Goal: Find specific page/section: Find specific page/section

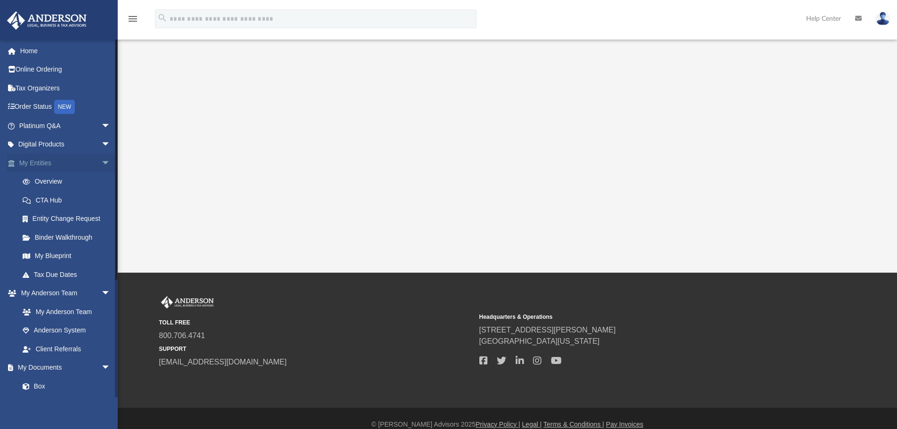
click at [101, 162] on span "arrow_drop_down" at bounding box center [110, 162] width 19 height 19
click at [101, 181] on span "arrow_drop_down" at bounding box center [110, 181] width 19 height 19
click at [101, 196] on span "arrow_drop_down" at bounding box center [110, 200] width 19 height 19
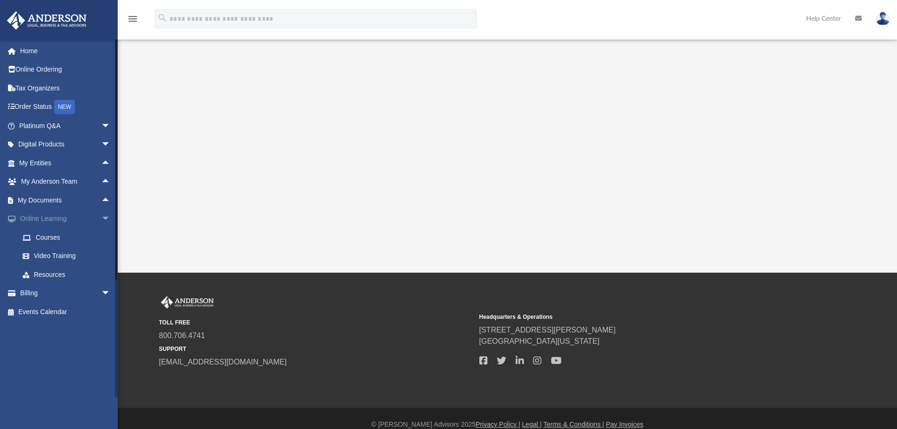
click at [103, 218] on span "arrow_drop_down" at bounding box center [110, 219] width 19 height 19
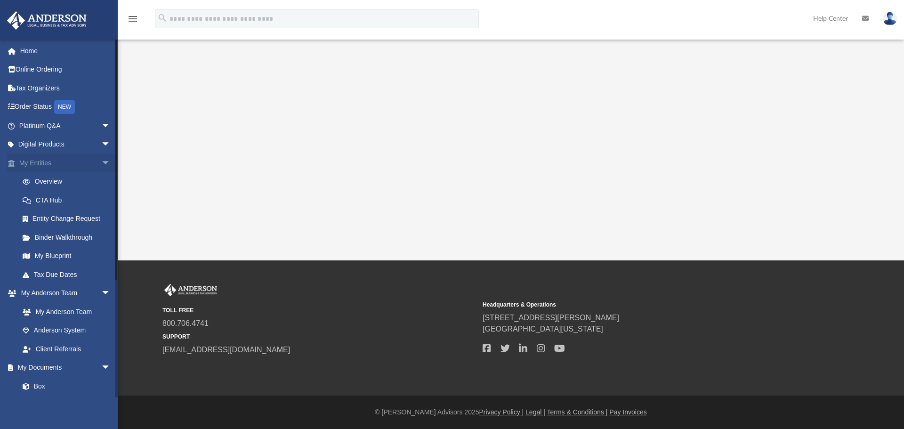
click at [101, 160] on span "arrow_drop_down" at bounding box center [110, 162] width 19 height 19
click at [101, 182] on span "arrow_drop_down" at bounding box center [110, 181] width 19 height 19
click at [101, 194] on span "arrow_drop_down" at bounding box center [110, 200] width 19 height 19
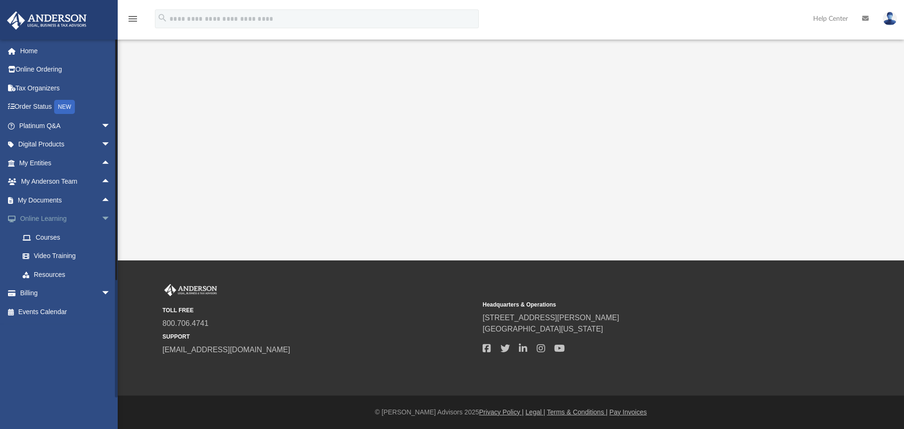
click at [101, 214] on span "arrow_drop_down" at bounding box center [110, 219] width 19 height 19
click at [101, 123] on span "arrow_drop_down" at bounding box center [110, 125] width 19 height 19
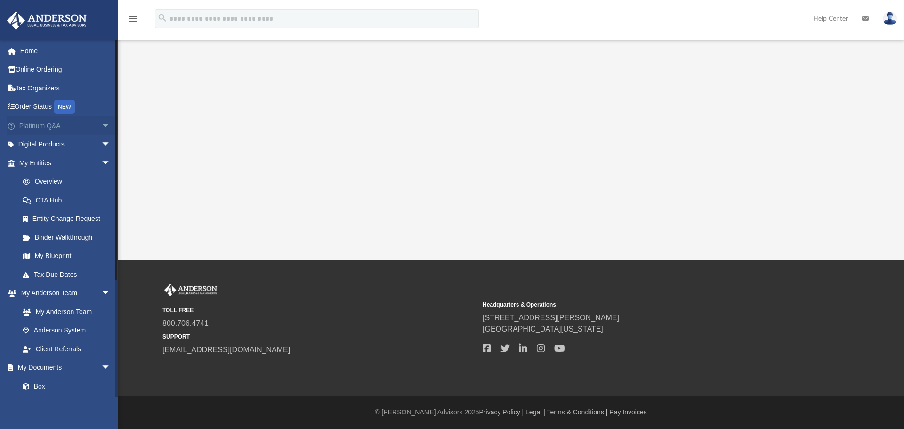
click at [101, 125] on span "arrow_drop_down" at bounding box center [110, 125] width 19 height 19
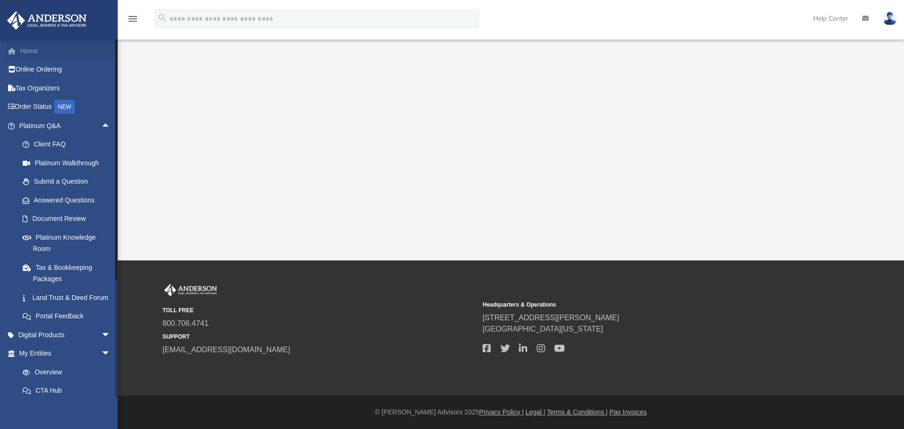
click at [14, 49] on span at bounding box center [16, 51] width 7 height 7
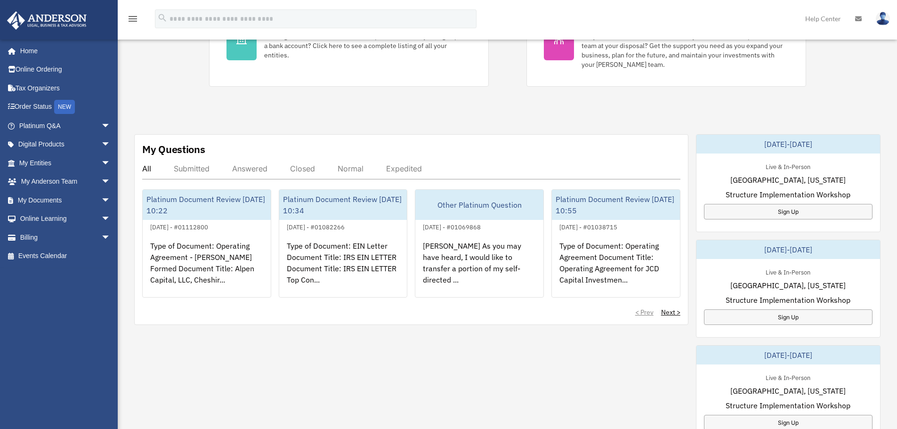
scroll to position [235, 0]
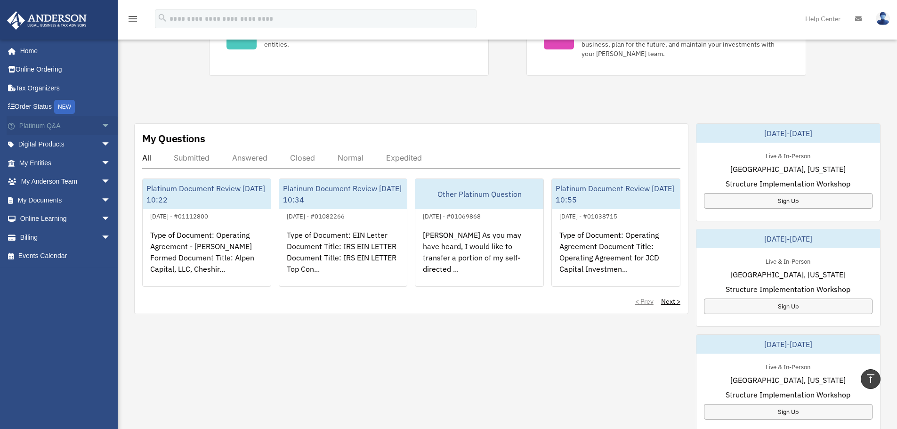
click at [101, 129] on span "arrow_drop_down" at bounding box center [110, 125] width 19 height 19
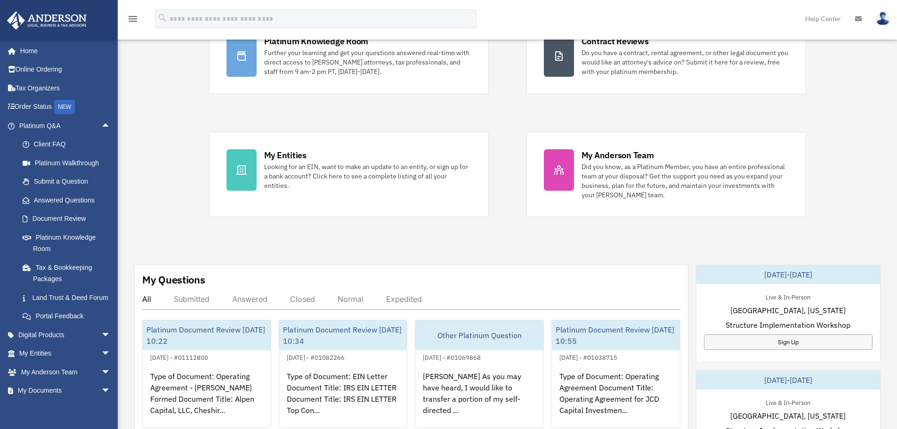
scroll to position [141, 0]
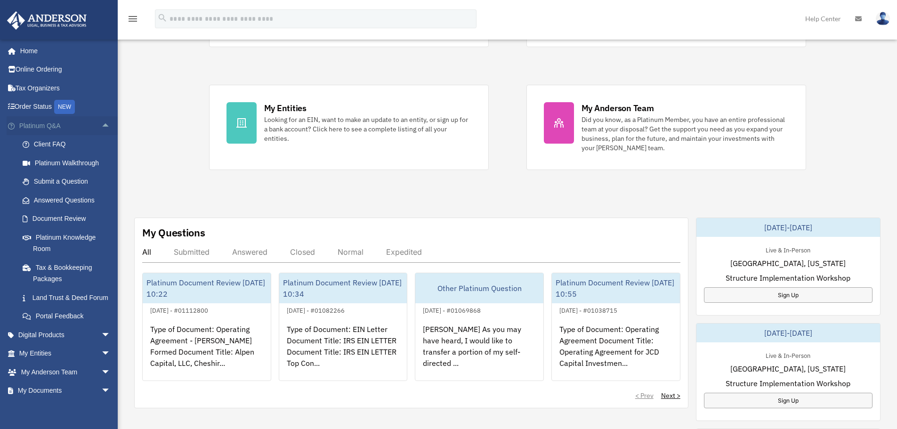
click at [101, 122] on span "arrow_drop_up" at bounding box center [110, 125] width 19 height 19
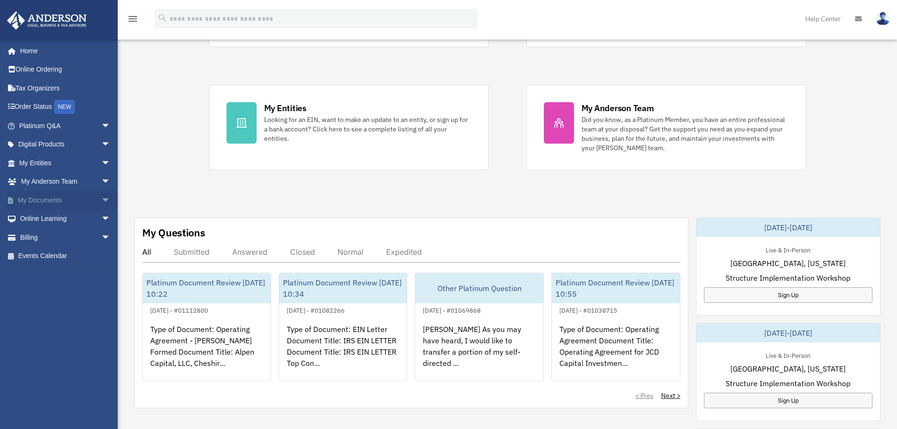
click at [101, 197] on span "arrow_drop_down" at bounding box center [110, 200] width 19 height 19
click at [101, 198] on span "arrow_drop_up" at bounding box center [110, 200] width 19 height 19
click at [102, 199] on span "arrow_drop_down" at bounding box center [110, 200] width 19 height 19
click at [54, 252] on link "Forms Library" at bounding box center [69, 256] width 112 height 19
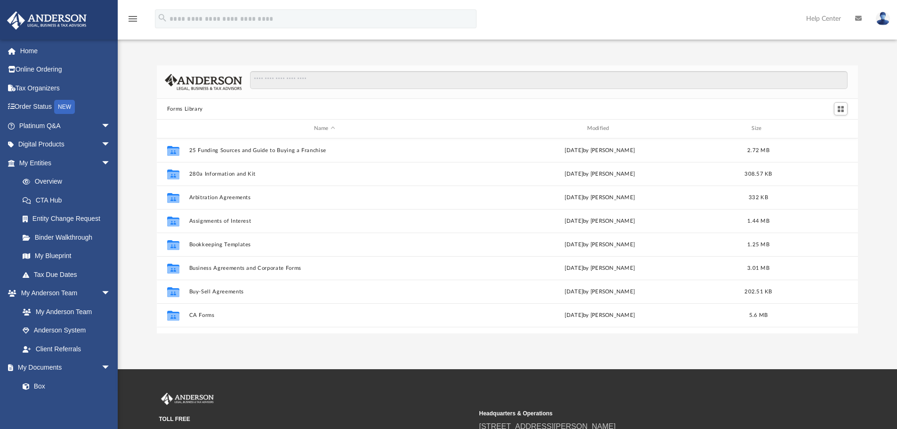
scroll to position [207, 694]
click at [287, 81] on input "Search files and folders" at bounding box center [549, 80] width 598 height 18
click at [101, 161] on span "arrow_drop_down" at bounding box center [110, 162] width 19 height 19
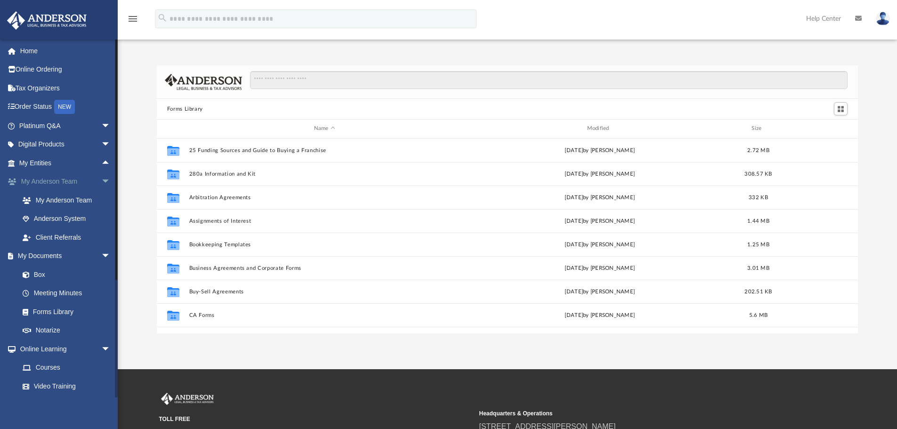
click at [101, 181] on span "arrow_drop_down" at bounding box center [110, 181] width 19 height 19
click at [101, 201] on span "arrow_drop_down" at bounding box center [110, 200] width 19 height 19
click at [101, 179] on span "arrow_drop_up" at bounding box center [110, 181] width 19 height 19
click at [101, 179] on span "arrow_drop_down" at bounding box center [110, 181] width 19 height 19
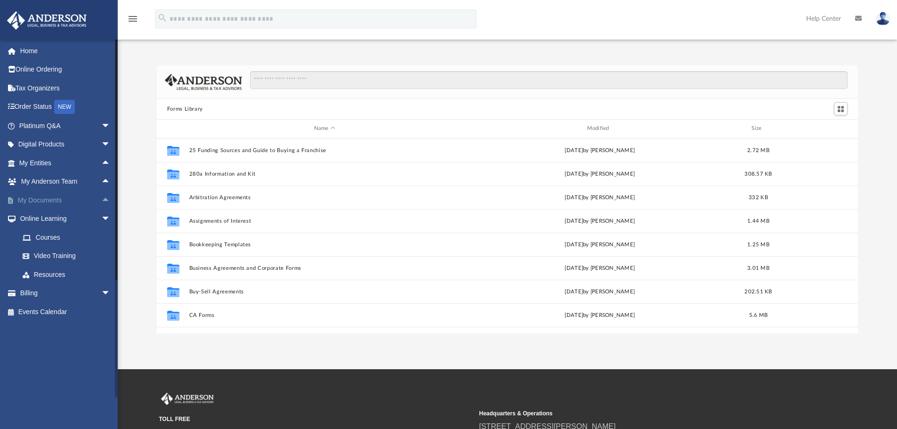
click at [101, 200] on span "arrow_drop_up" at bounding box center [110, 200] width 19 height 19
click at [101, 200] on span "arrow_drop_down" at bounding box center [110, 200] width 19 height 19
click at [101, 127] on span "arrow_drop_down" at bounding box center [110, 125] width 19 height 19
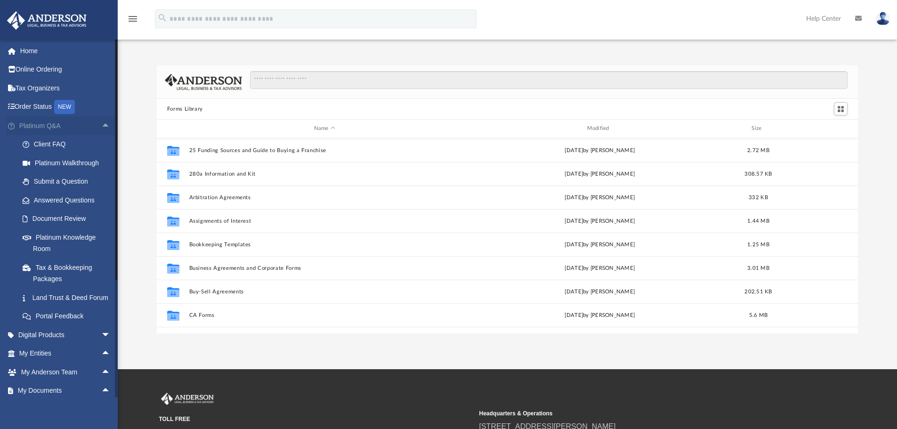
click at [101, 128] on span "arrow_drop_up" at bounding box center [110, 125] width 19 height 19
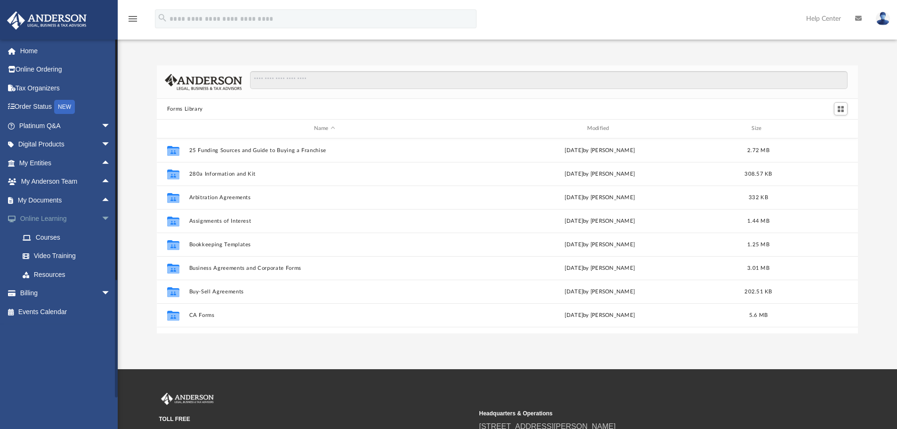
click at [101, 219] on span "arrow_drop_down" at bounding box center [110, 219] width 19 height 19
click at [101, 202] on span "arrow_drop_up" at bounding box center [110, 200] width 19 height 19
click at [101, 203] on span "arrow_drop_down" at bounding box center [110, 200] width 19 height 19
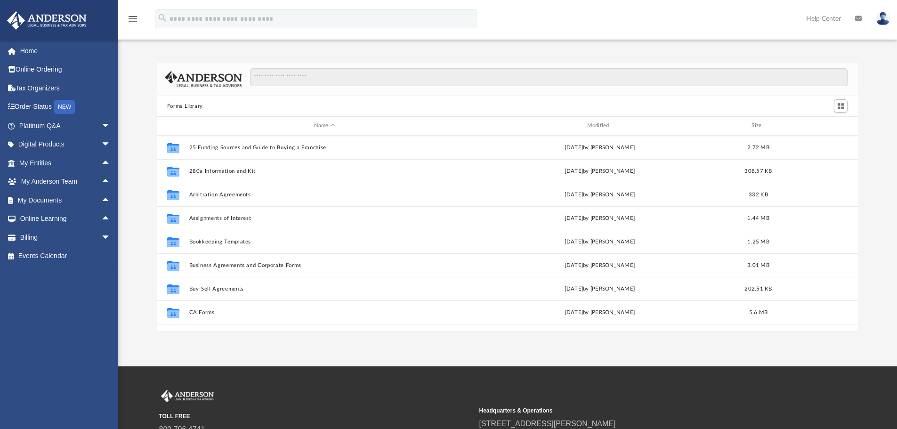
scroll to position [0, 0]
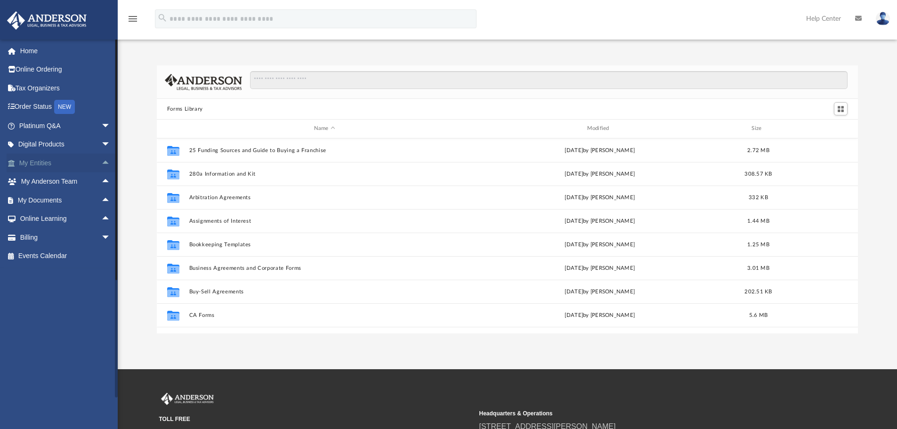
click at [101, 162] on span "arrow_drop_up" at bounding box center [110, 162] width 19 height 19
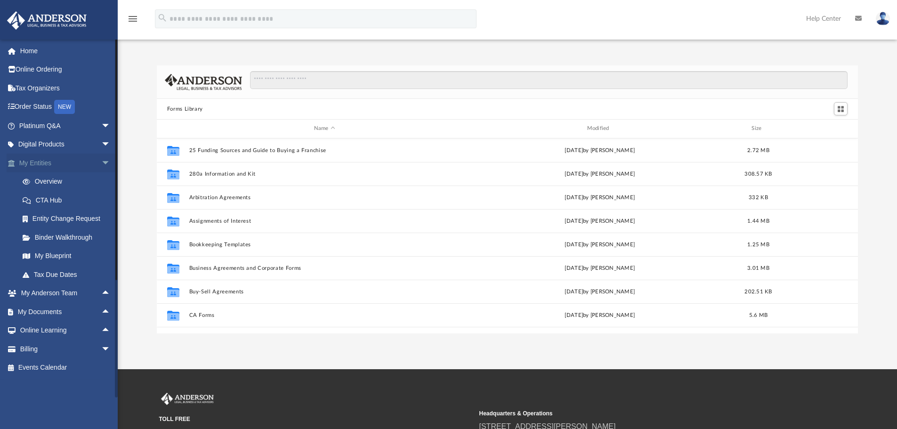
click at [101, 162] on span "arrow_drop_down" at bounding box center [110, 162] width 19 height 19
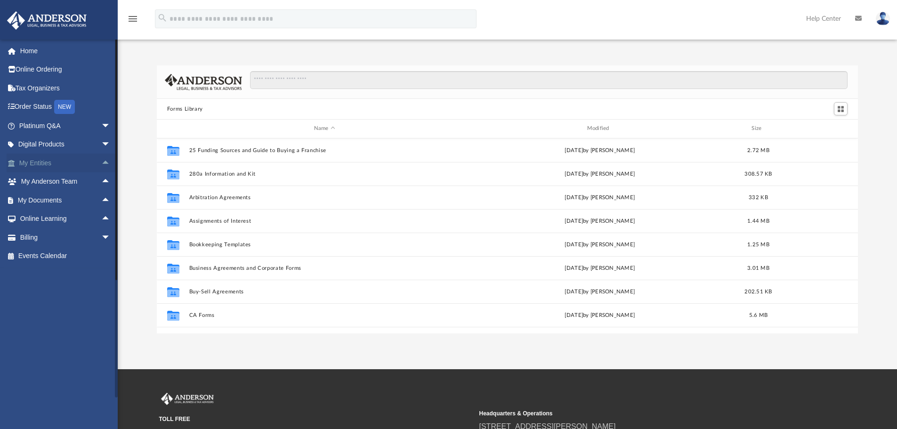
click at [101, 164] on span "arrow_drop_up" at bounding box center [110, 162] width 19 height 19
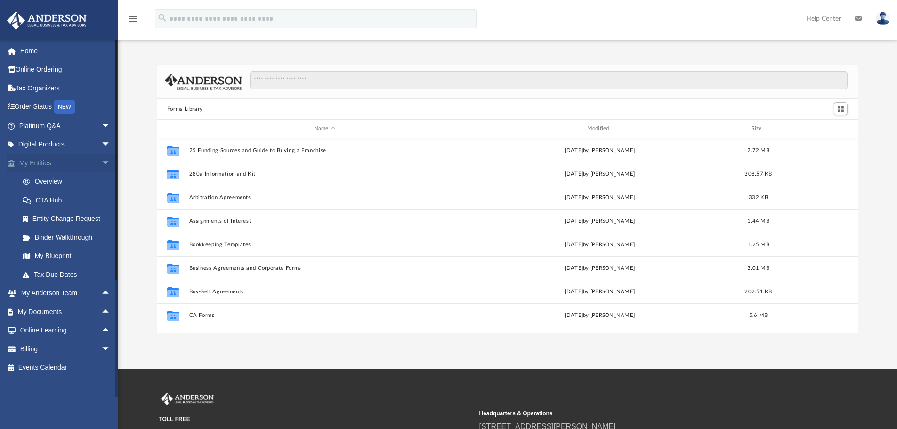
click at [101, 164] on span "arrow_drop_down" at bounding box center [110, 162] width 19 height 19
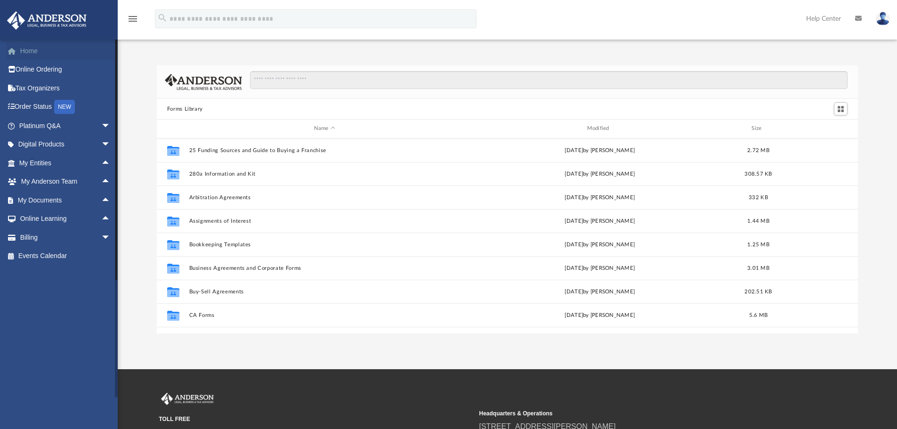
click at [30, 52] on link "Home" at bounding box center [66, 50] width 118 height 19
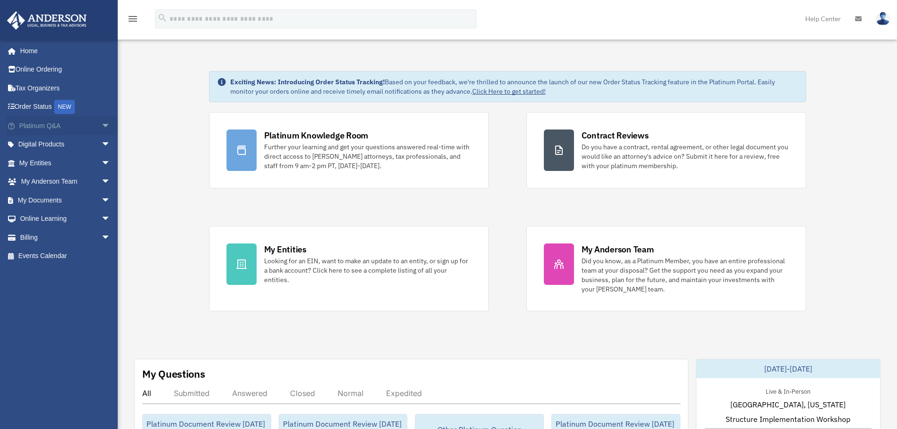
click at [101, 125] on span "arrow_drop_down" at bounding box center [110, 125] width 19 height 19
